Goal: Information Seeking & Learning: Learn about a topic

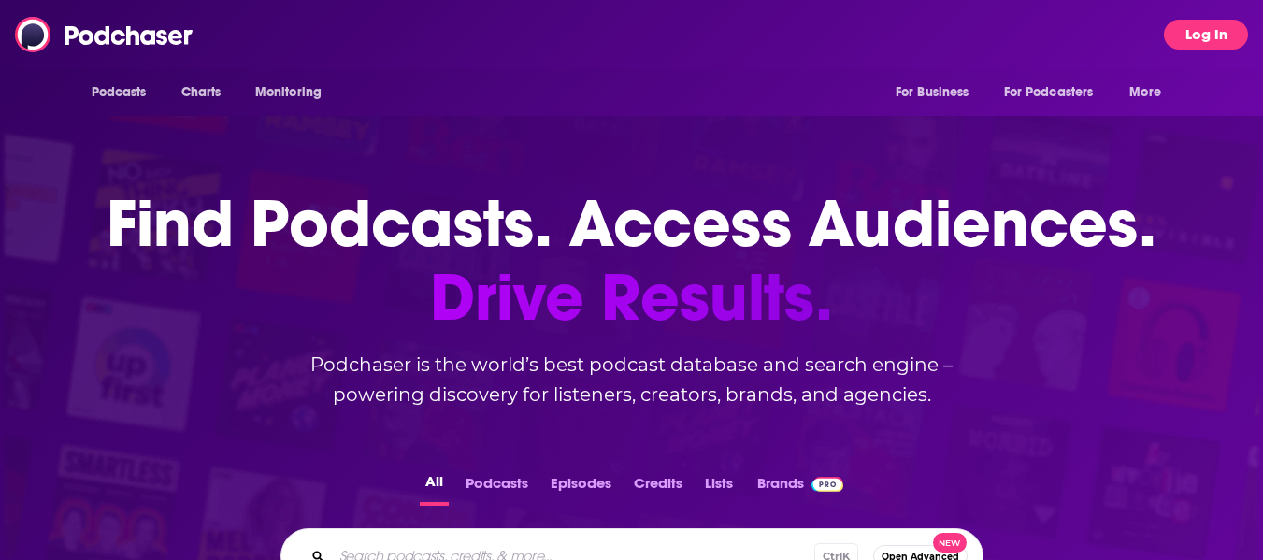
click at [1195, 36] on button "Log In" at bounding box center [1206, 35] width 84 height 30
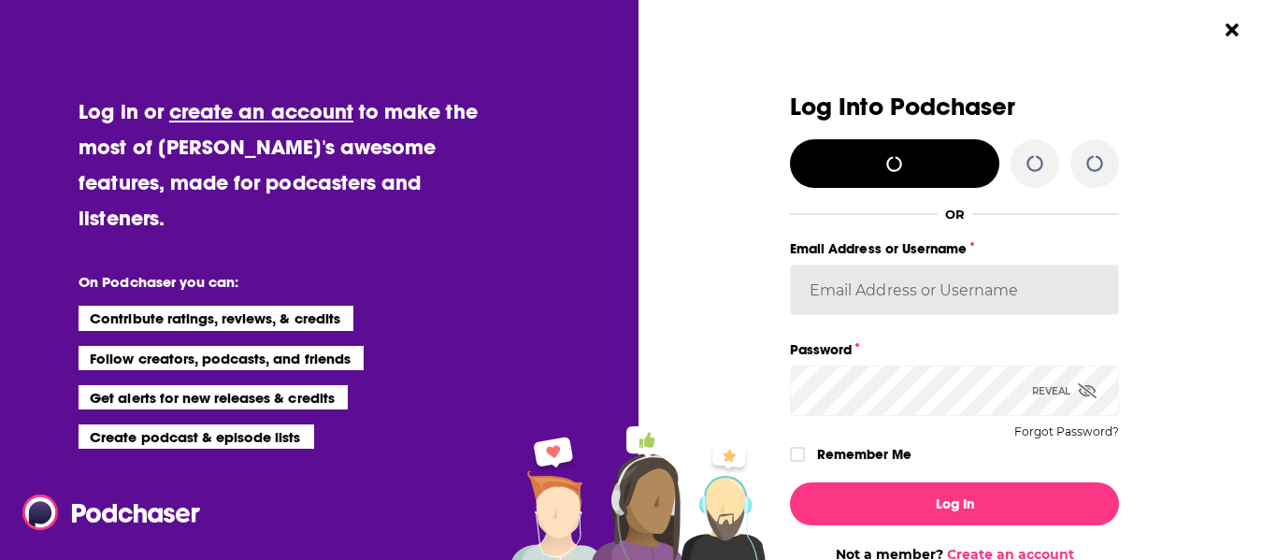
type input "elleb2btech"
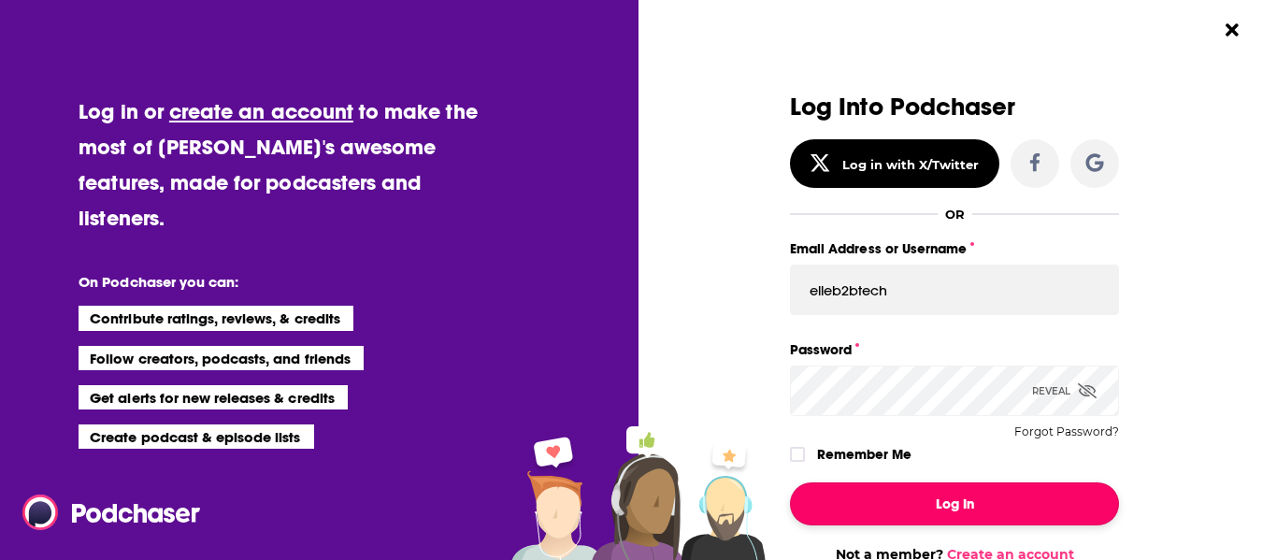
click at [860, 497] on button "Log In" at bounding box center [954, 504] width 329 height 43
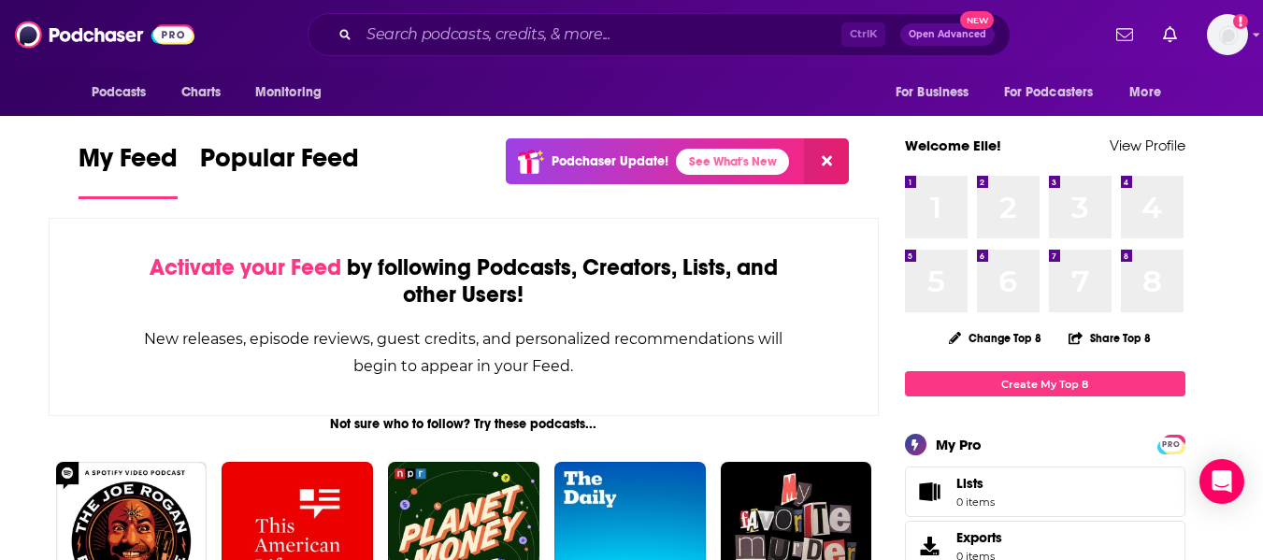
click at [414, 50] on div "Ctrl K Open Advanced New" at bounding box center [659, 34] width 703 height 43
click at [419, 37] on input "Search podcasts, credits, & more..." at bounding box center [600, 35] width 483 height 30
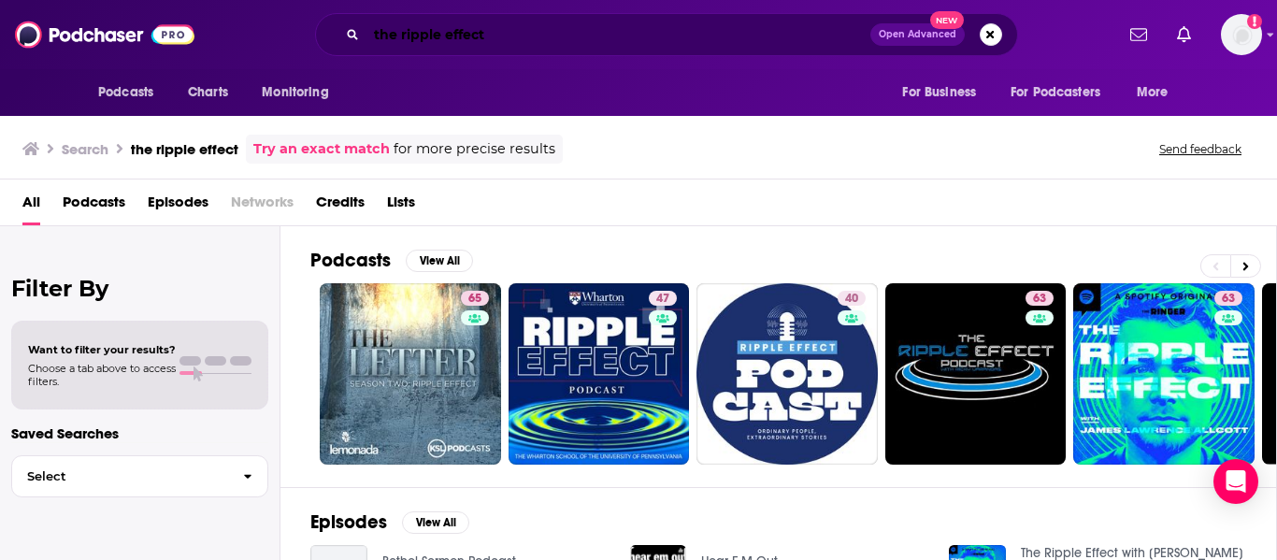
click at [515, 32] on input "the ripple effect" at bounding box center [619, 35] width 504 height 30
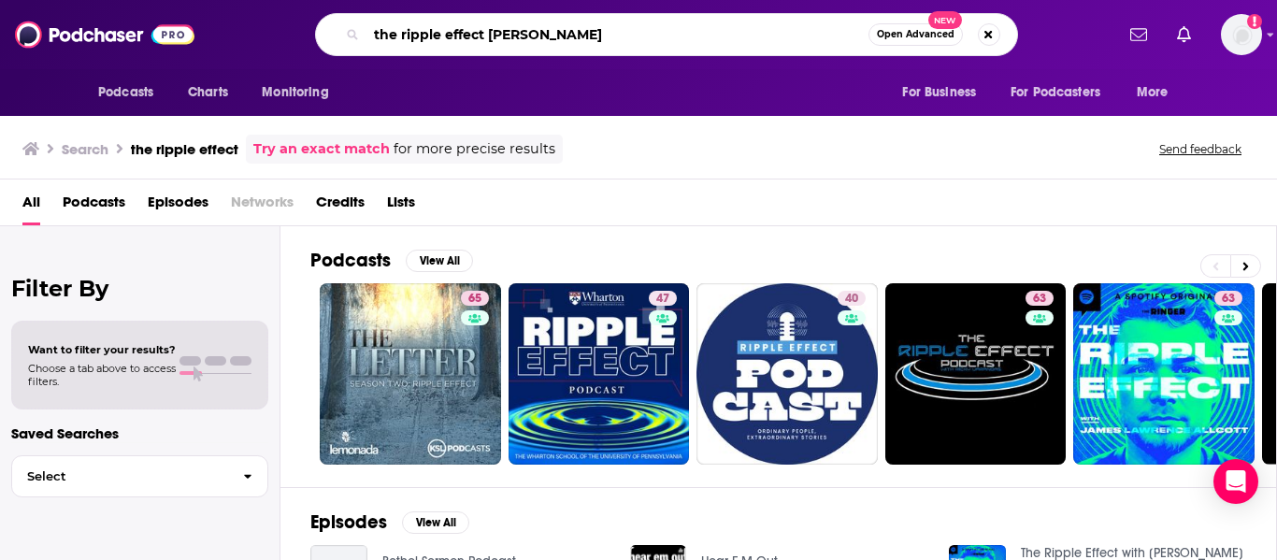
type input "the ripple effect [PERSON_NAME]"
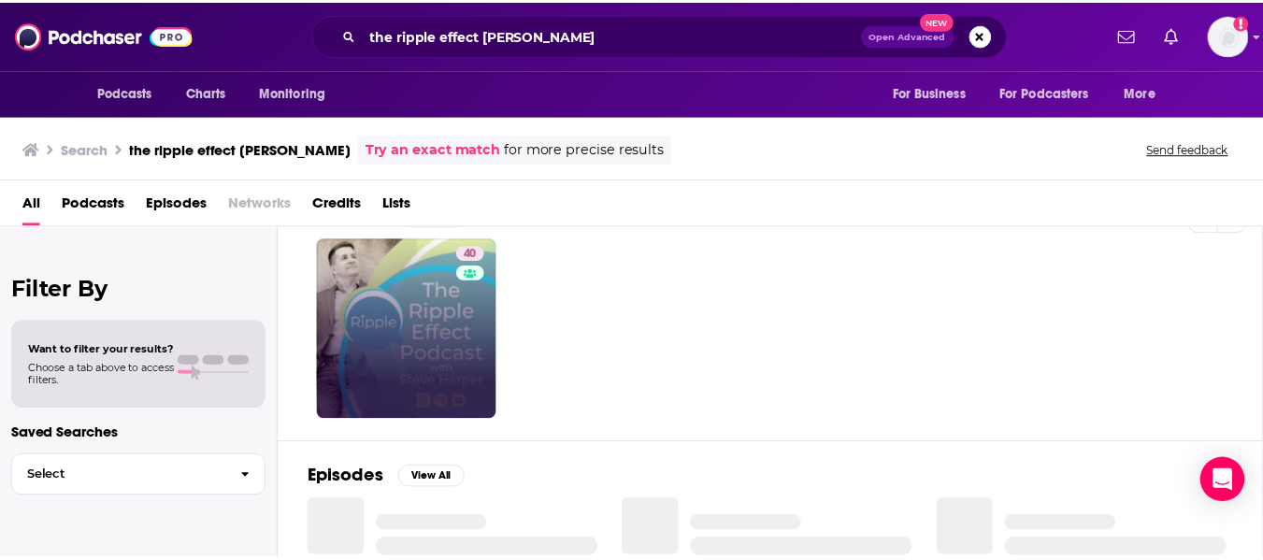
scroll to position [46, 0]
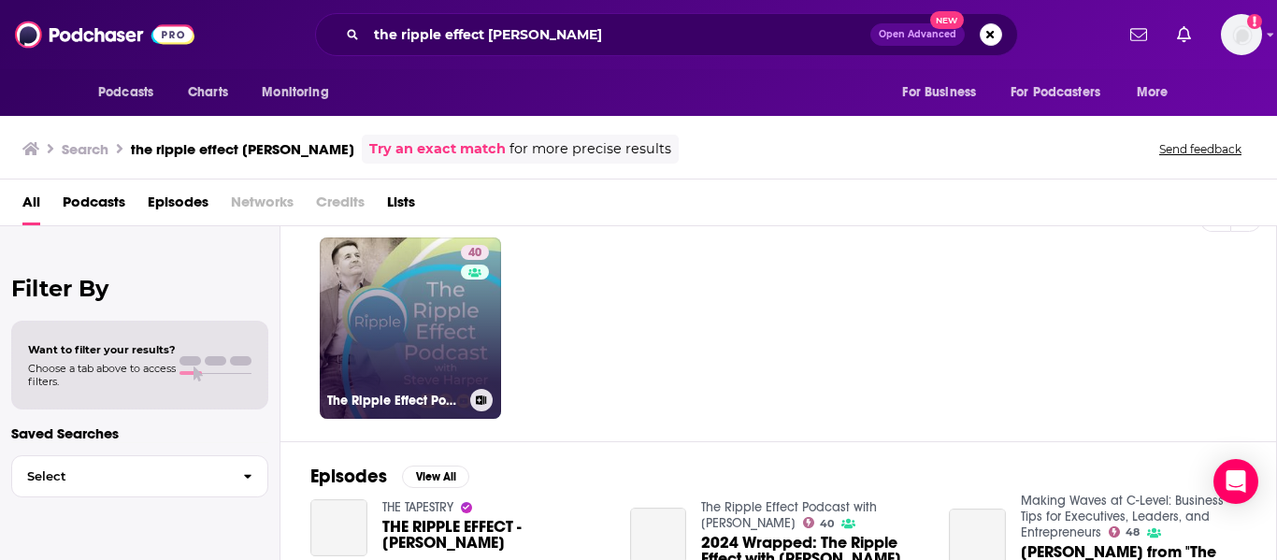
click at [381, 347] on link "40 The Ripple Effect Podcast with [PERSON_NAME]" at bounding box center [410, 328] width 181 height 181
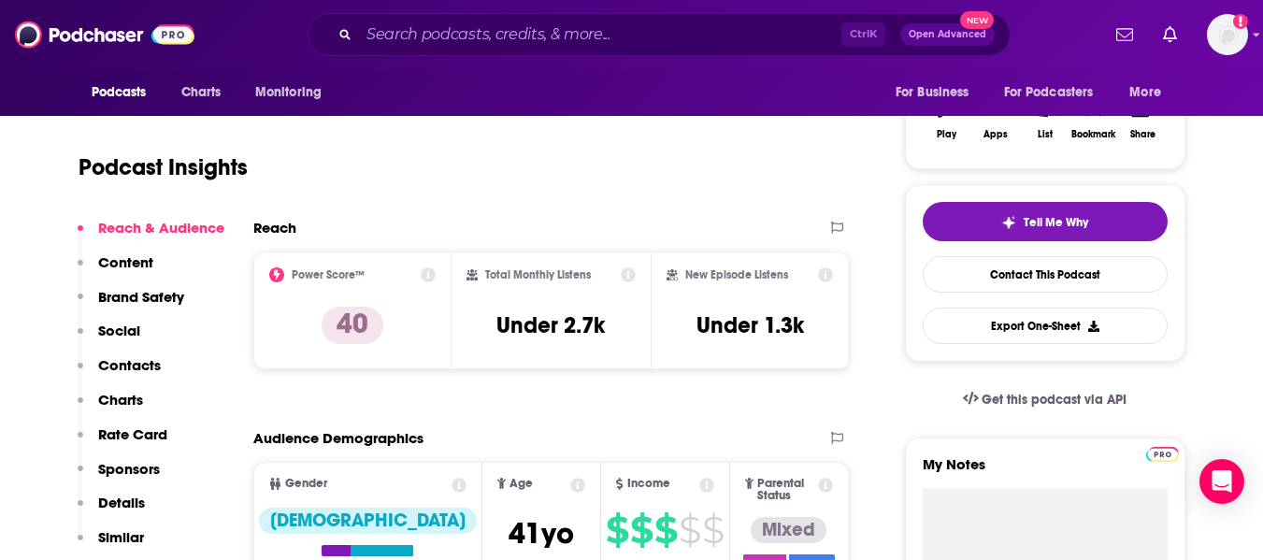
scroll to position [323, 0]
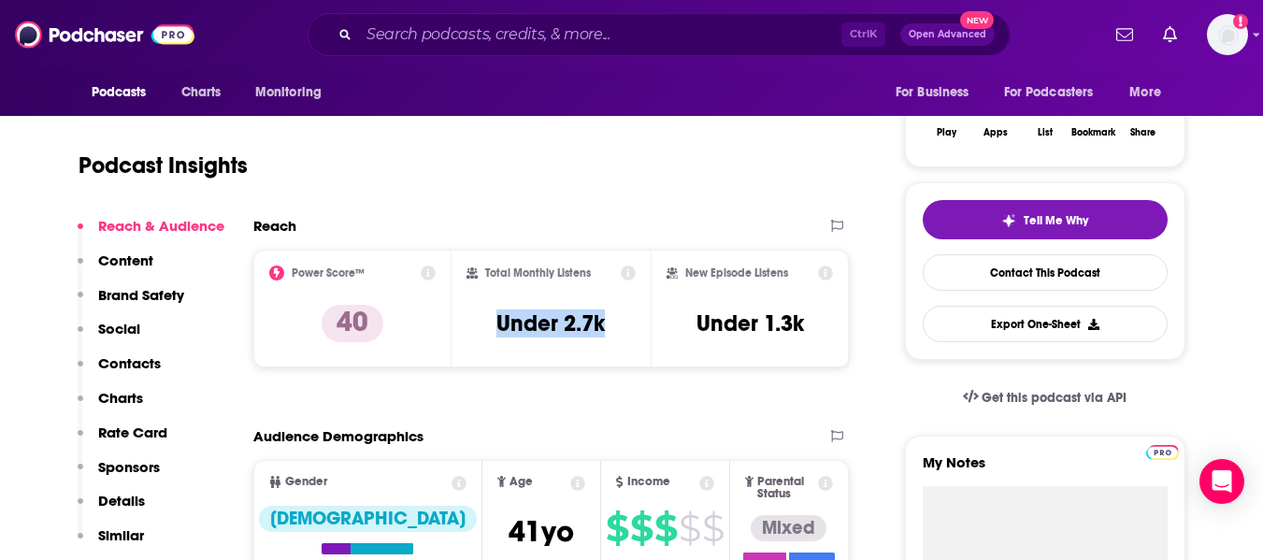
drag, startPoint x: 618, startPoint y: 329, endPoint x: 496, endPoint y: 317, distance: 123.1
click at [496, 317] on div "Total Monthly Listens Under 2.7k" at bounding box center [551, 309] width 169 height 86
copy h3 "Under 2.7k"
click at [563, 243] on div "Reach" at bounding box center [551, 233] width 597 height 33
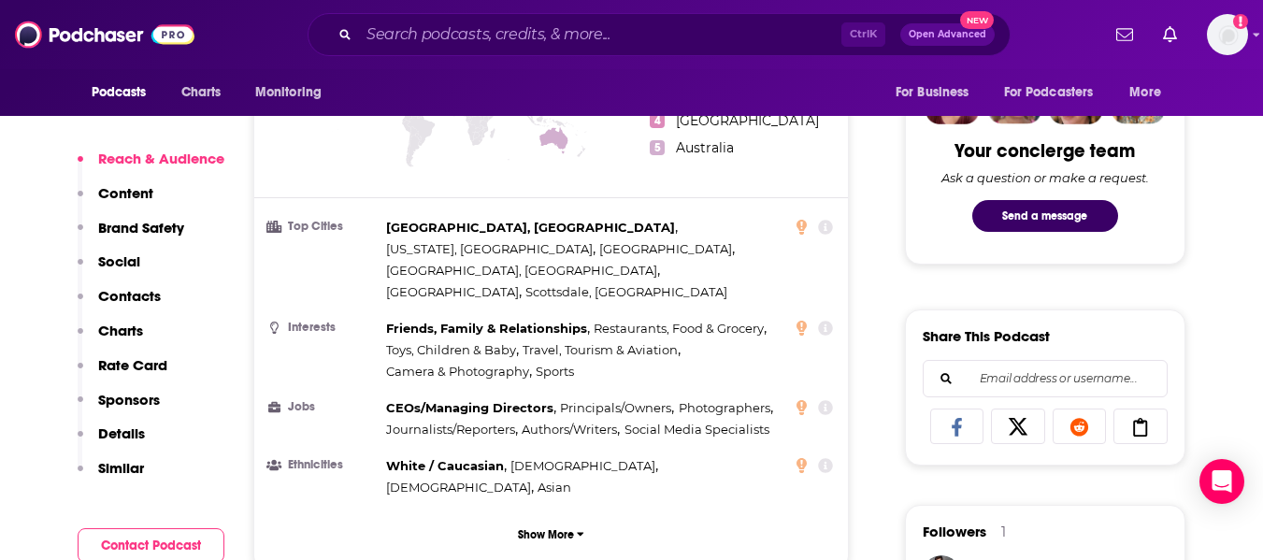
scroll to position [0, 0]
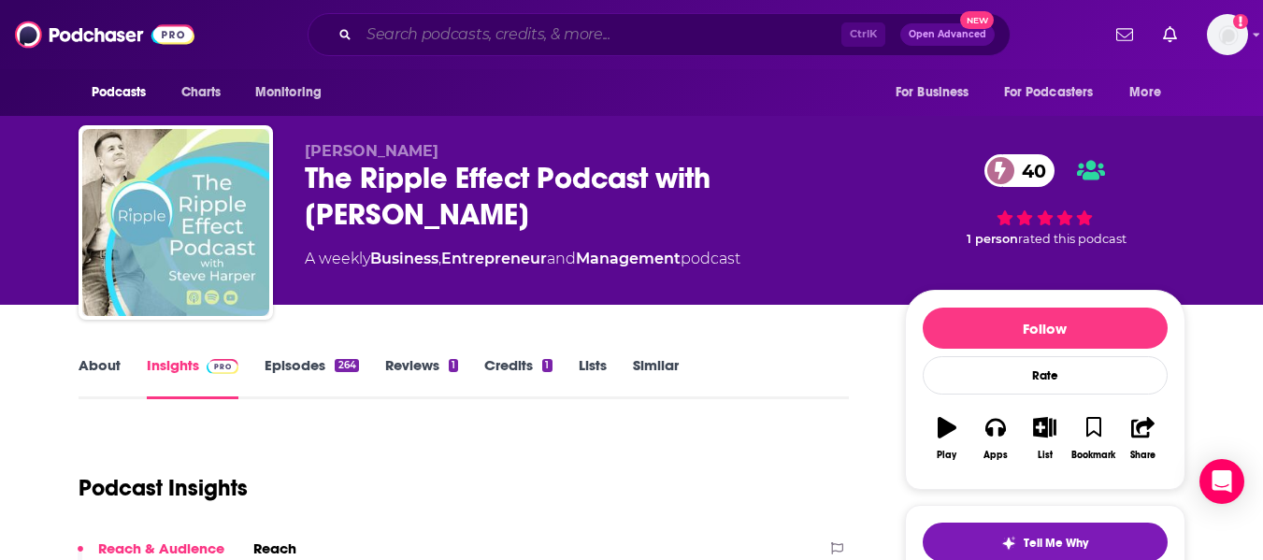
click at [542, 46] on input "Search podcasts, credits, & more..." at bounding box center [600, 35] width 483 height 30
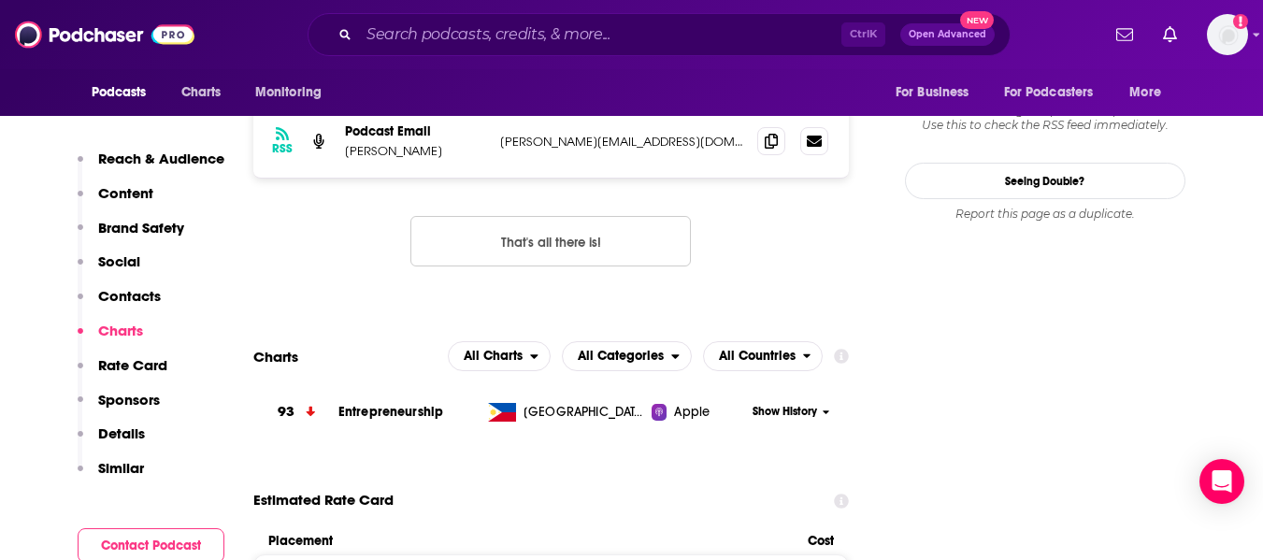
scroll to position [1936, 0]
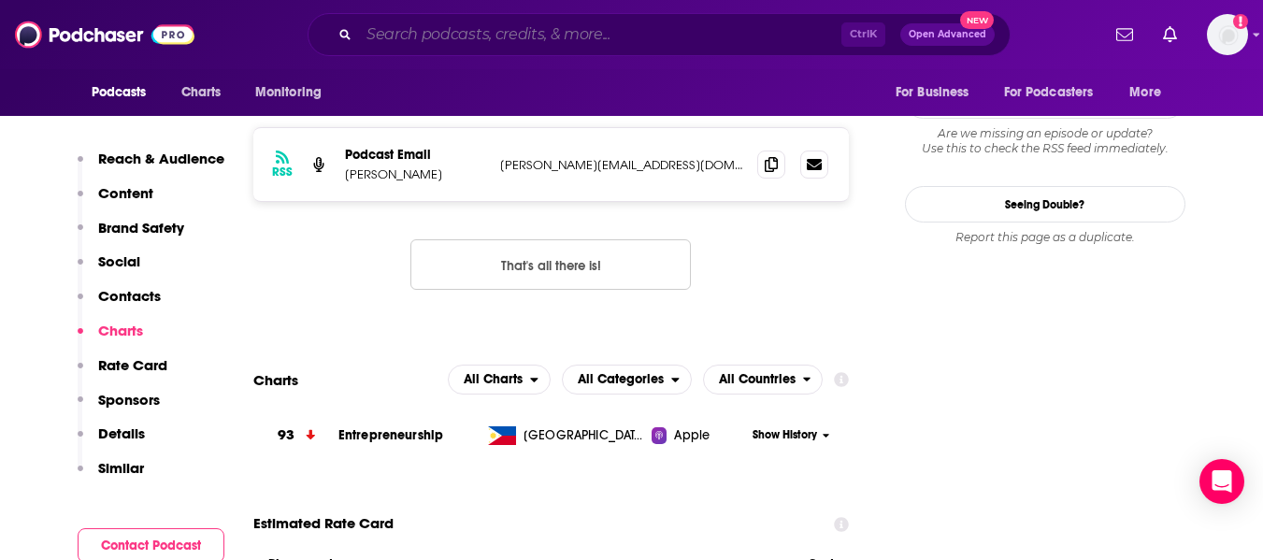
click at [601, 21] on input "Search podcasts, credits, & more..." at bounding box center [600, 35] width 483 height 30
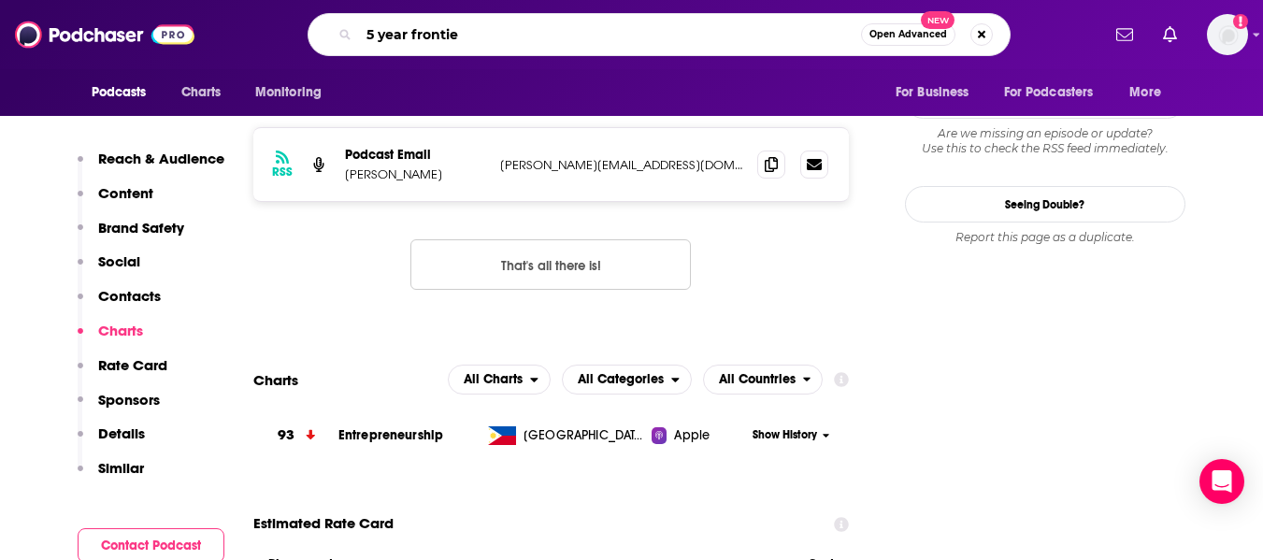
type input "5 year frontier"
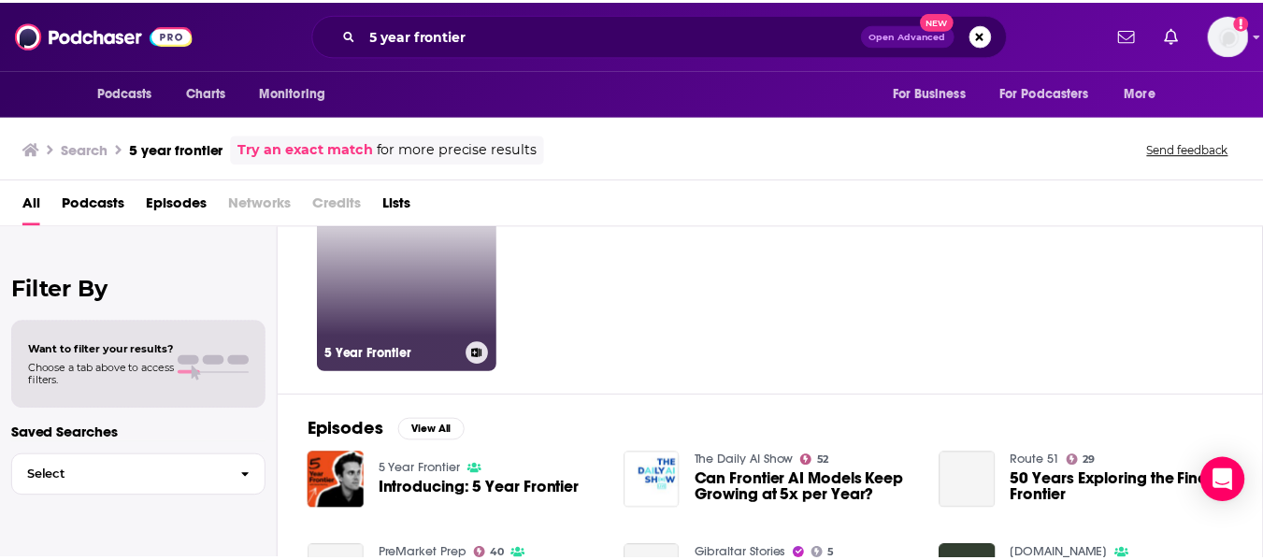
scroll to position [91, 0]
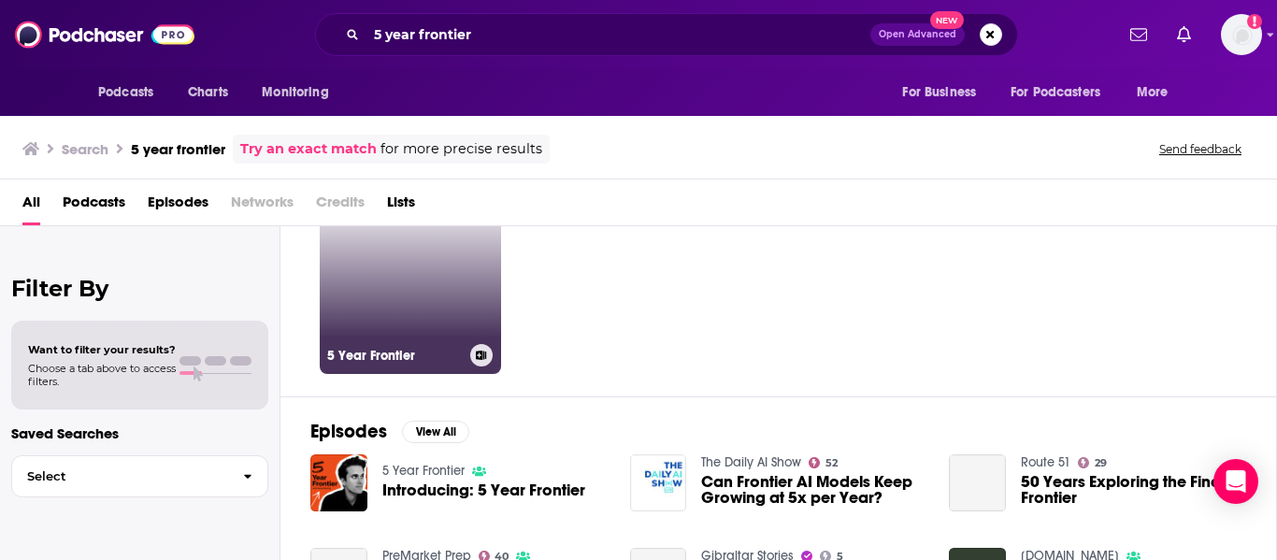
drag, startPoint x: 489, startPoint y: 302, endPoint x: 444, endPoint y: 308, distance: 45.2
click at [444, 308] on link "5 Year Frontier" at bounding box center [410, 283] width 181 height 181
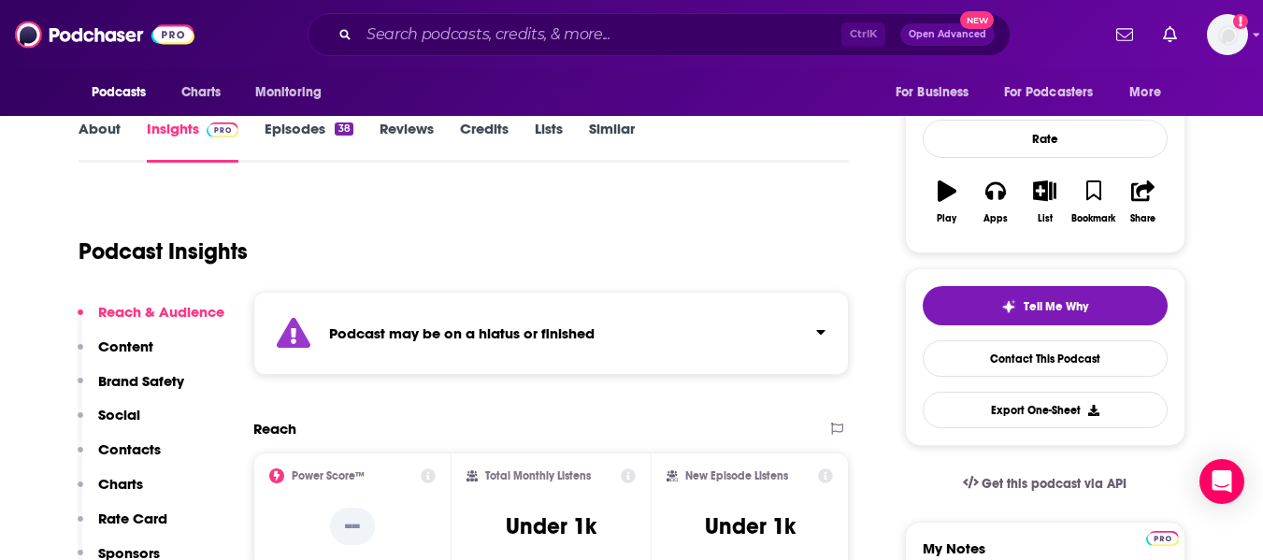
scroll to position [238, 0]
click at [609, 316] on div "Podcast may be on a hiatus or finished" at bounding box center [551, 332] width 597 height 83
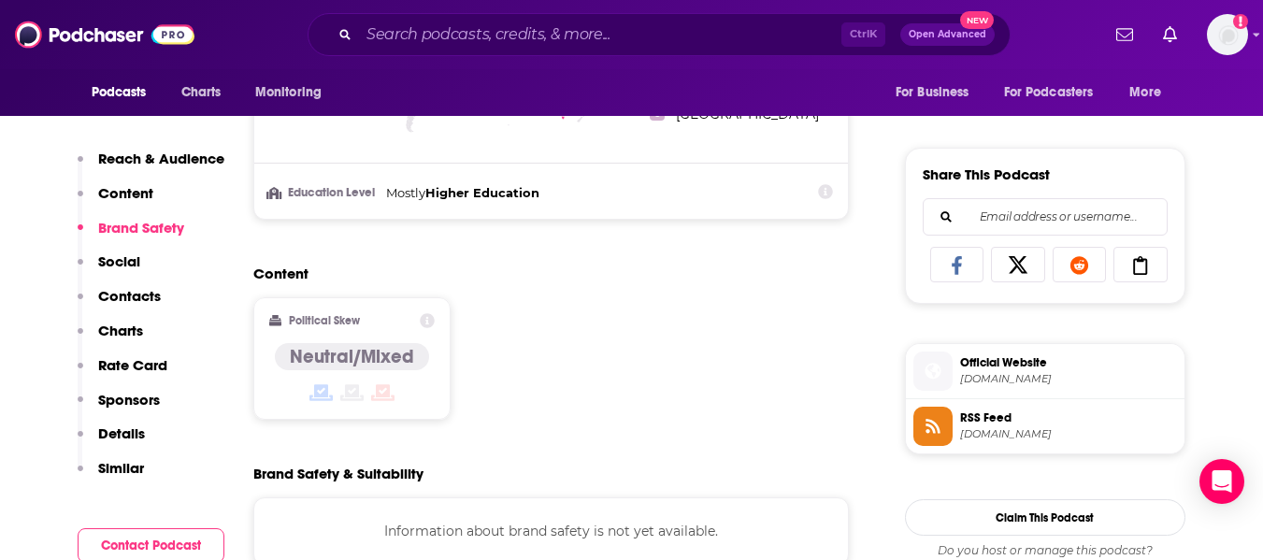
scroll to position [1566, 0]
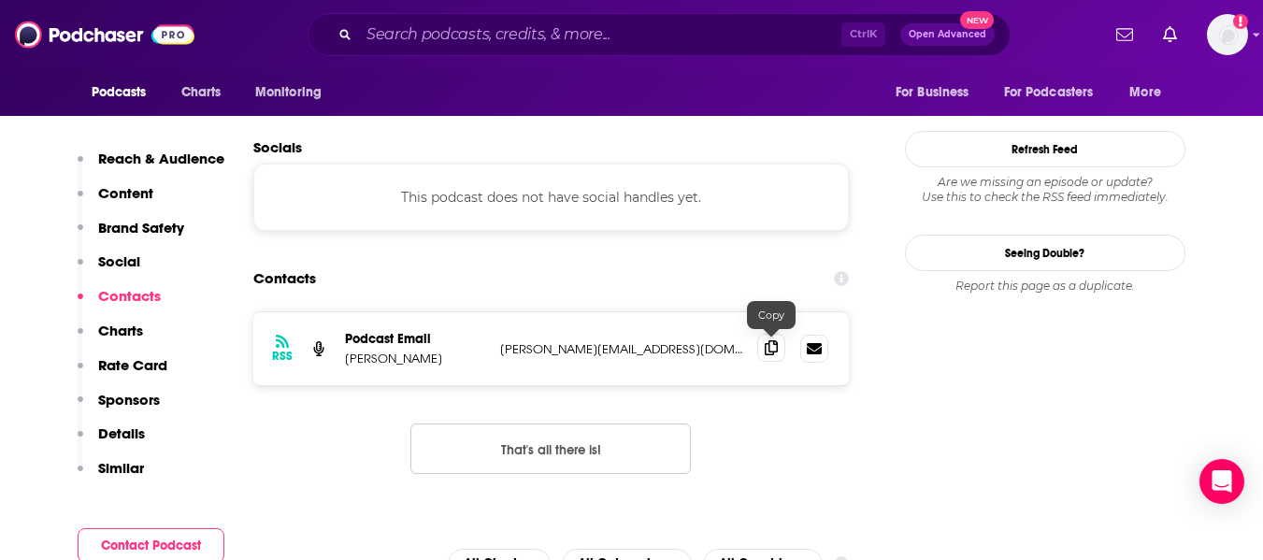
click at [777, 345] on icon at bounding box center [771, 347] width 13 height 15
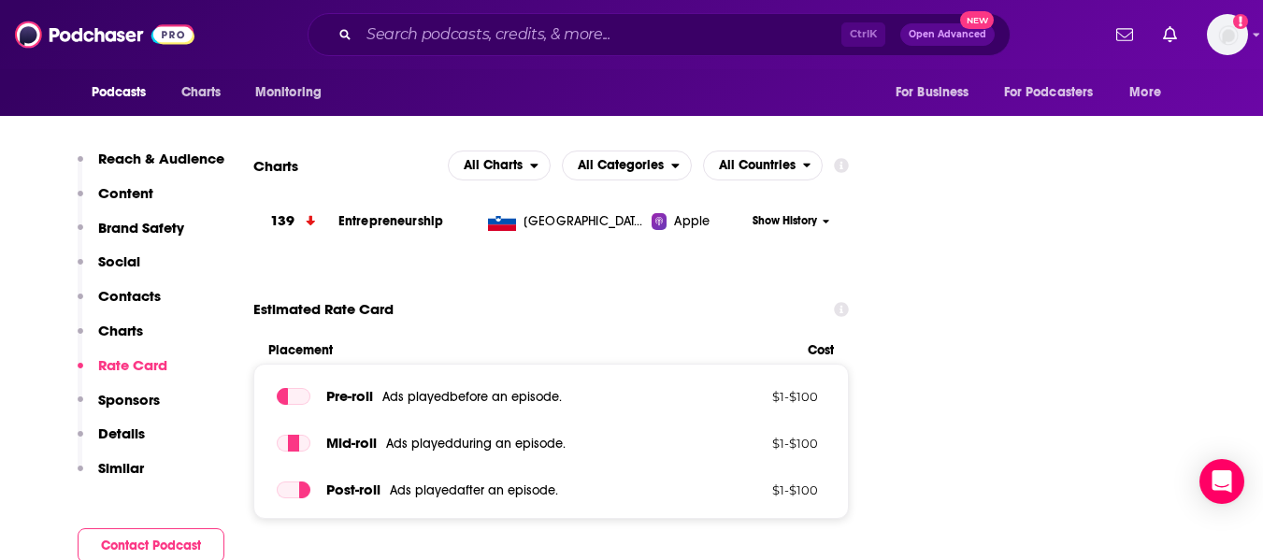
scroll to position [0, 0]
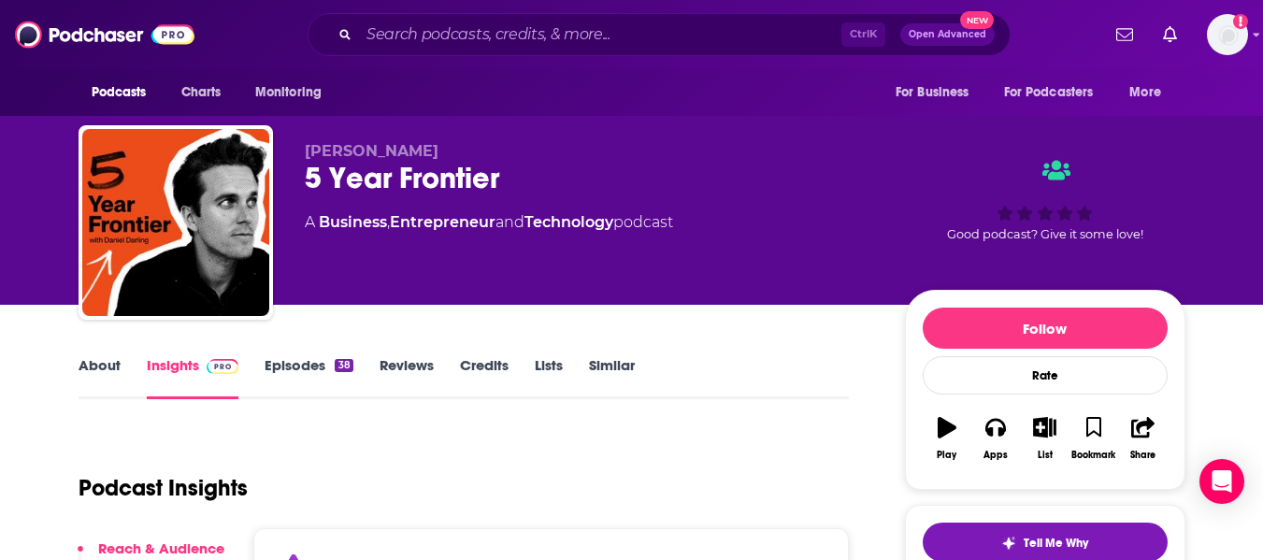
click at [612, 360] on link "Similar" at bounding box center [612, 377] width 46 height 43
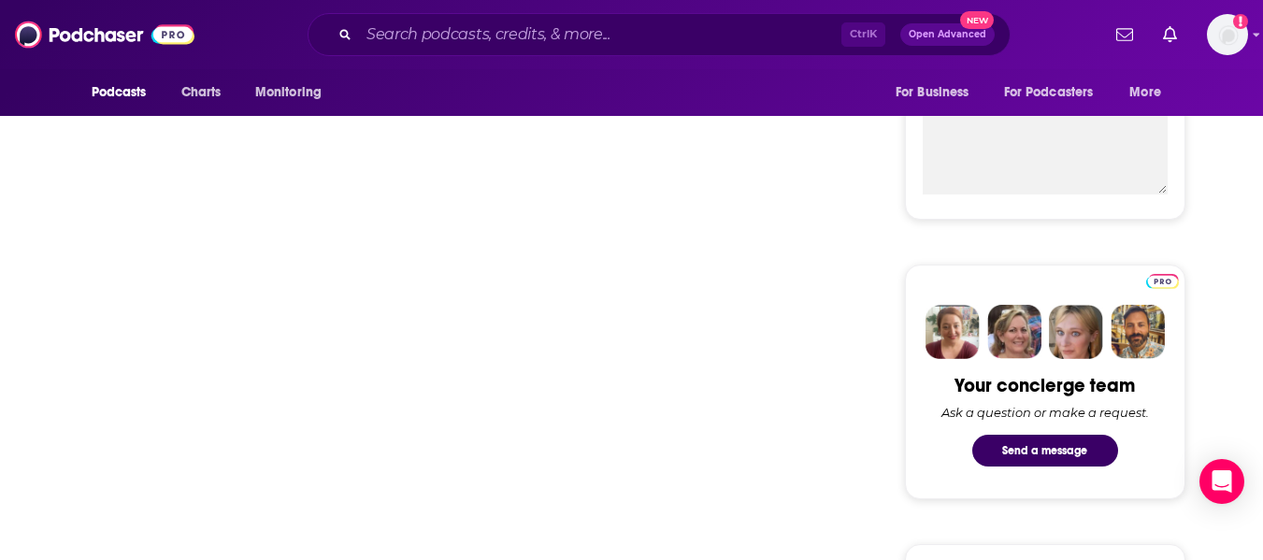
scroll to position [699, 0]
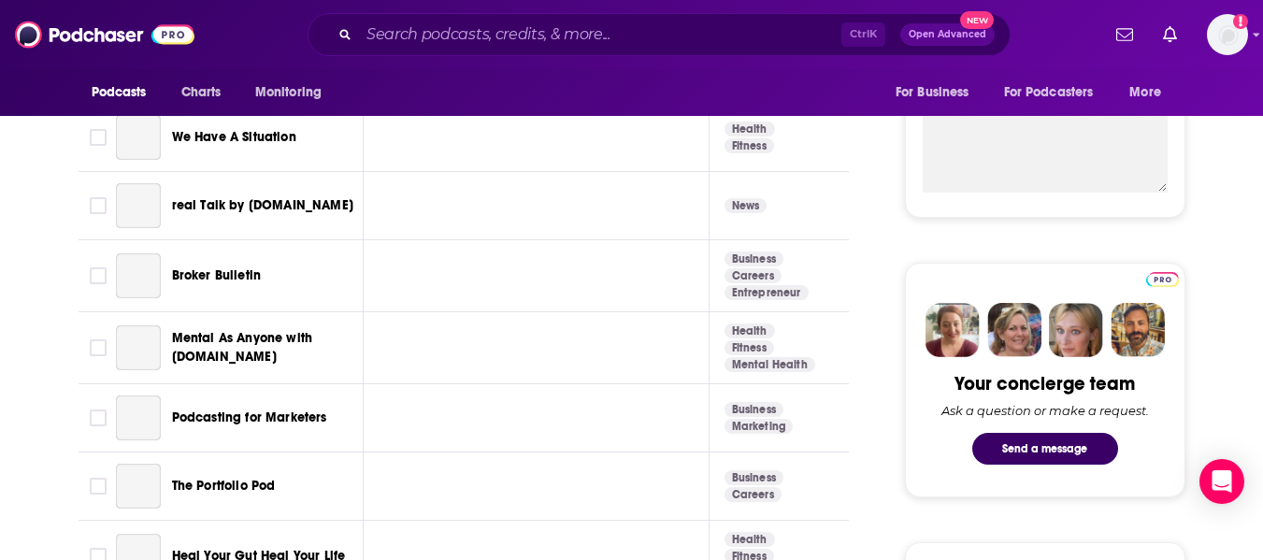
click at [612, 312] on td at bounding box center [537, 276] width 346 height 72
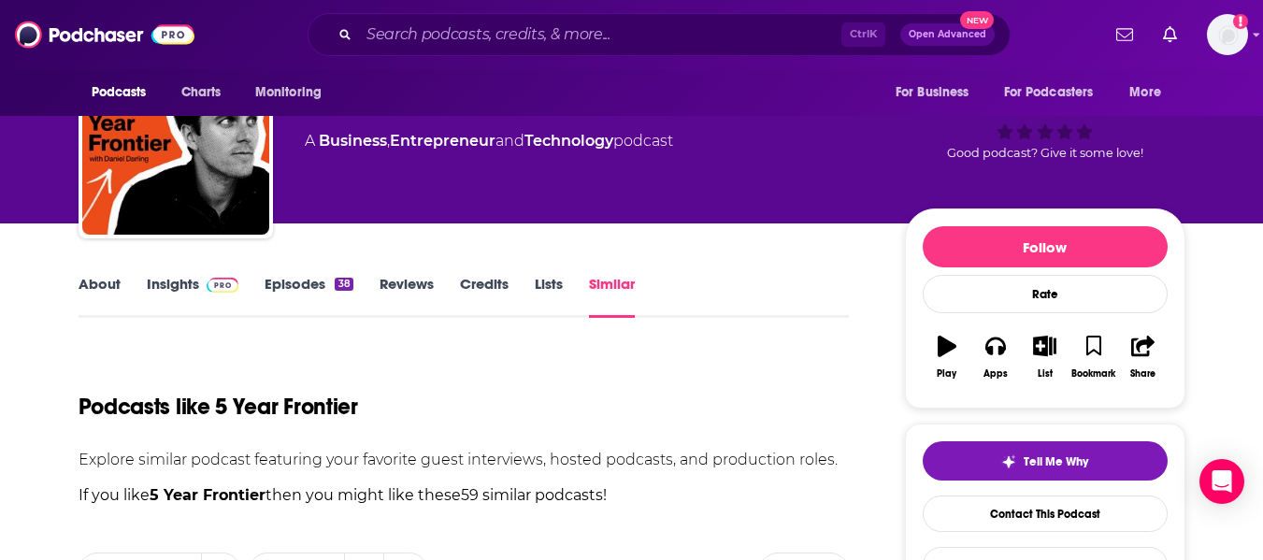
scroll to position [0, 0]
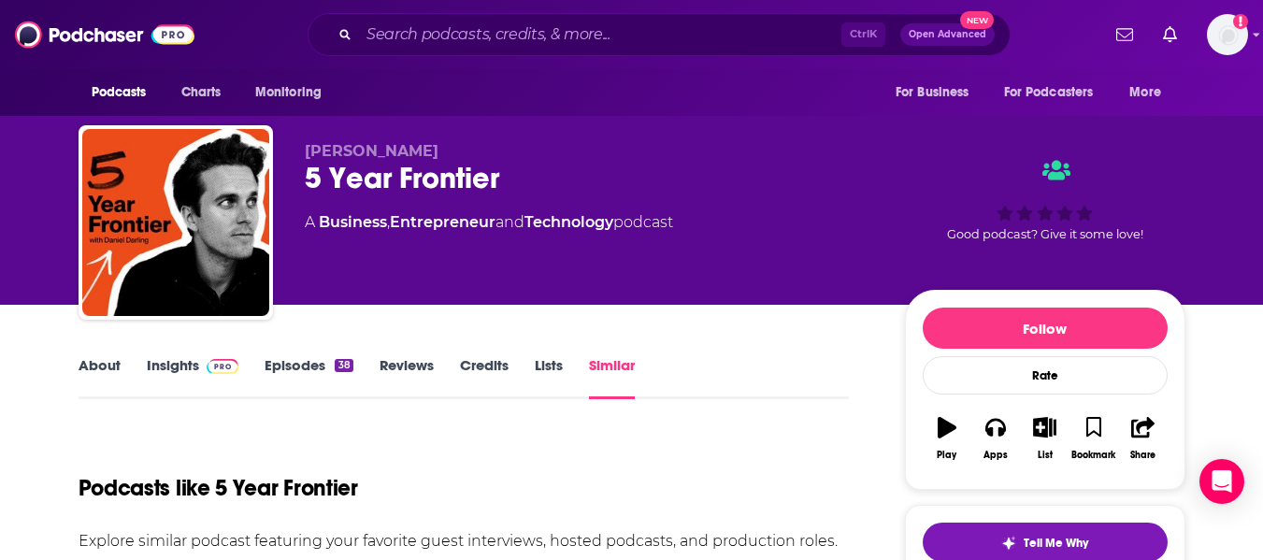
click at [105, 369] on link "About" at bounding box center [100, 377] width 42 height 43
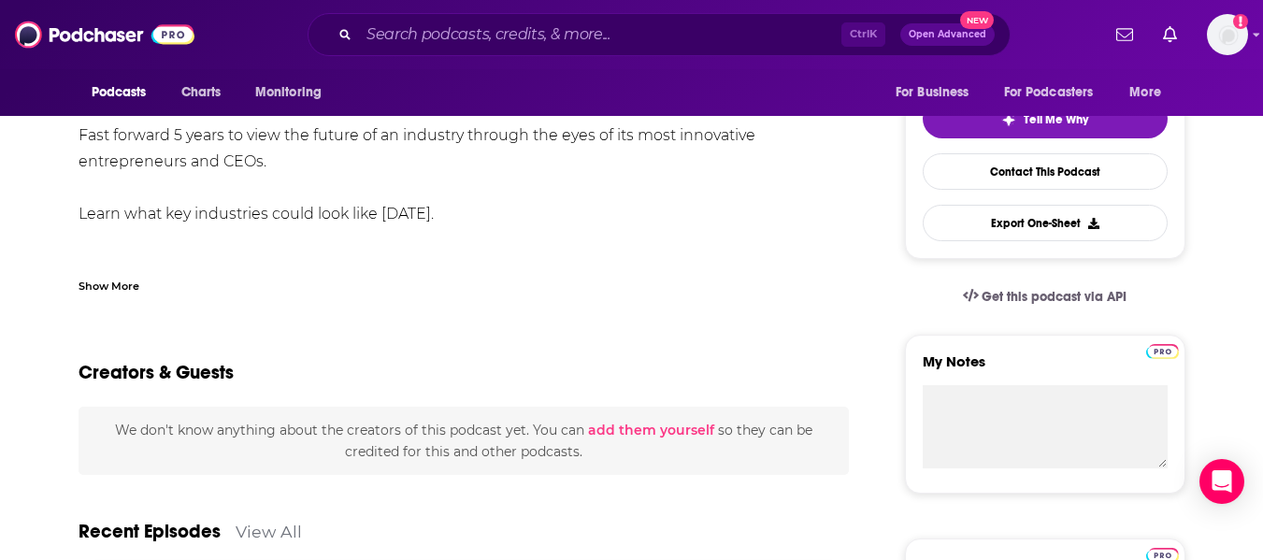
scroll to position [419, 0]
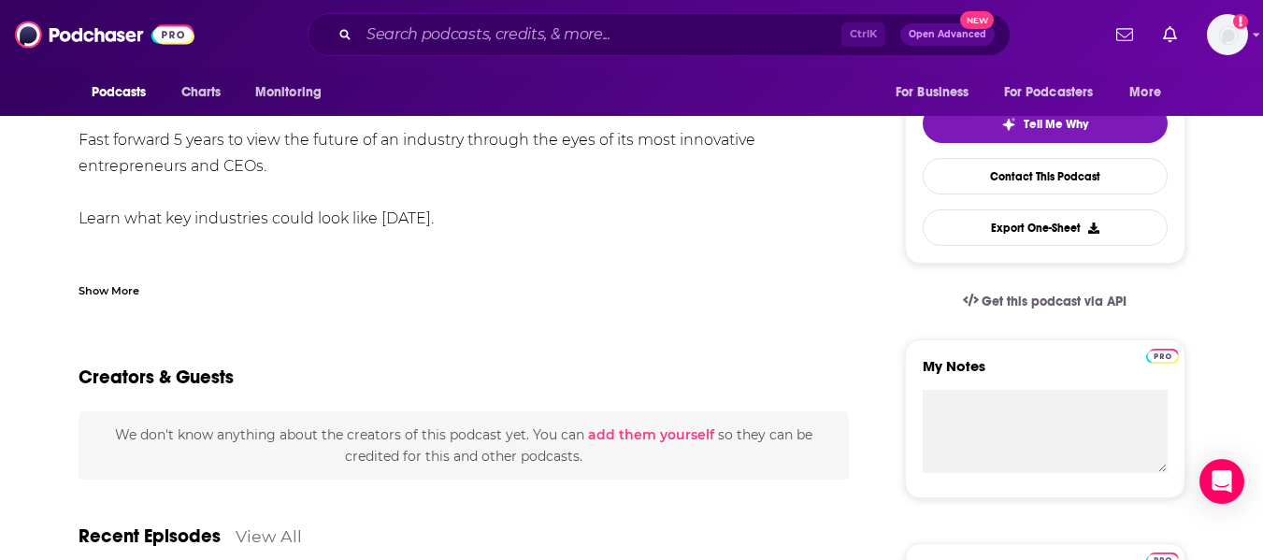
click at [96, 289] on div "Show More" at bounding box center [109, 290] width 61 height 18
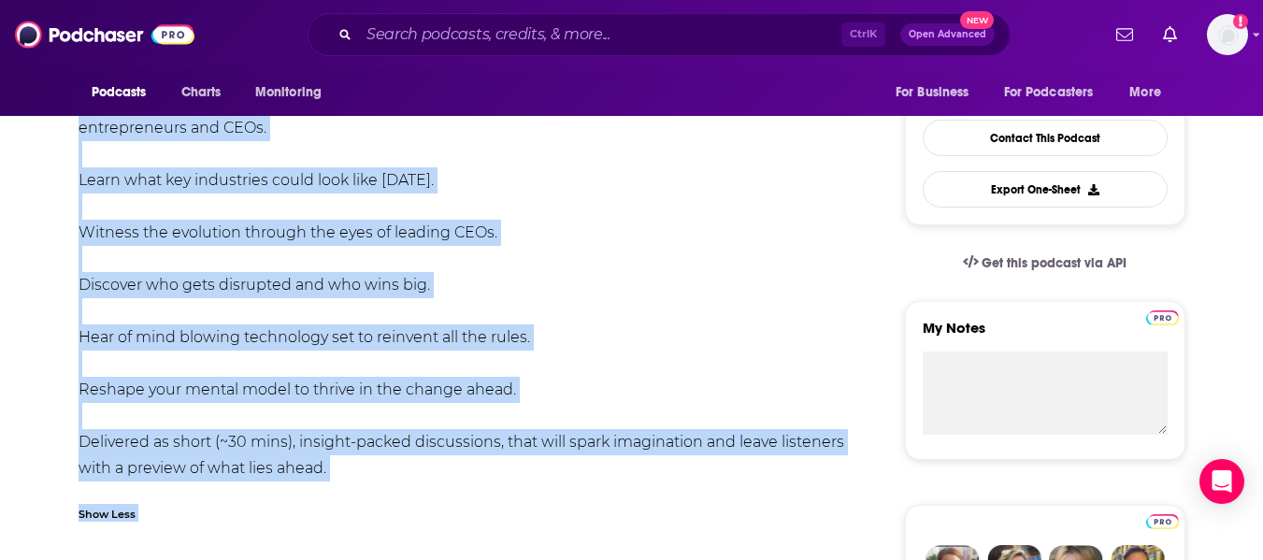
scroll to position [510, 0]
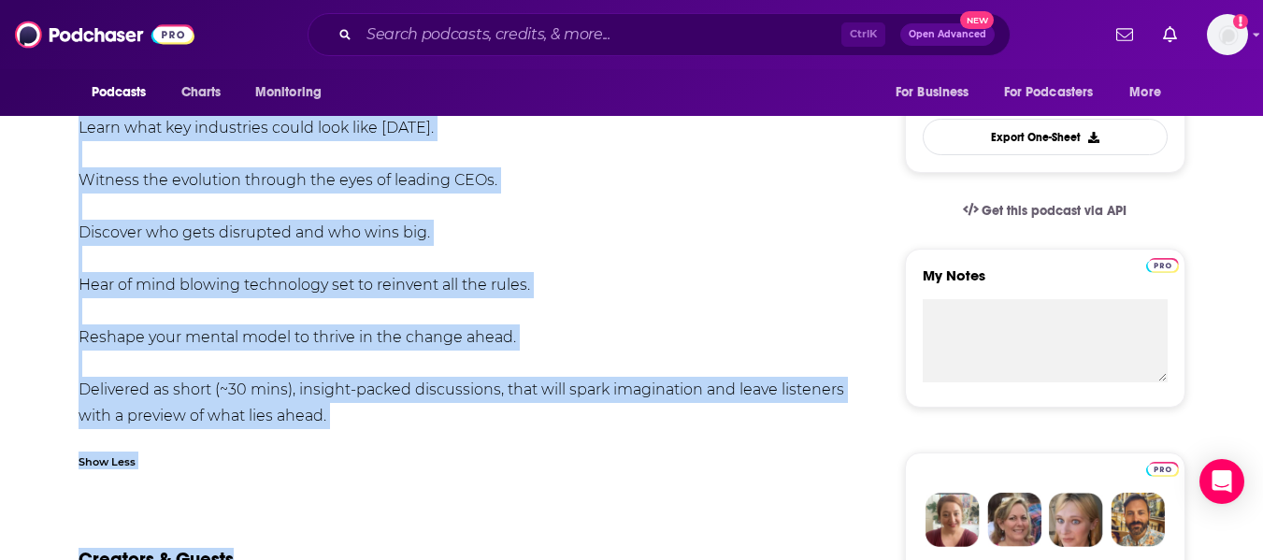
drag, startPoint x: 66, startPoint y: 234, endPoint x: 358, endPoint y: 408, distance: 339.7
copy div "Fast forward 5 years to view the future of an industry through the eyes of its …"
click at [358, 408] on div "Fast forward 5 years to view the future of an industry through the eyes of its …" at bounding box center [464, 232] width 771 height 393
